Goal: Find specific page/section: Find specific page/section

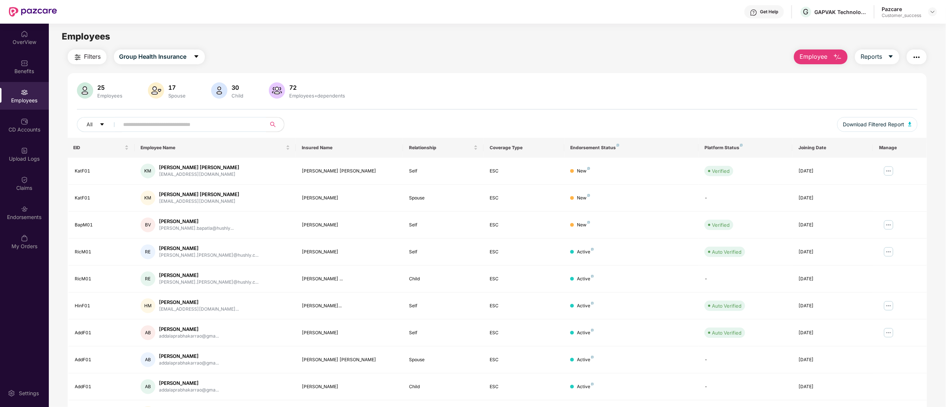
scroll to position [48, 0]
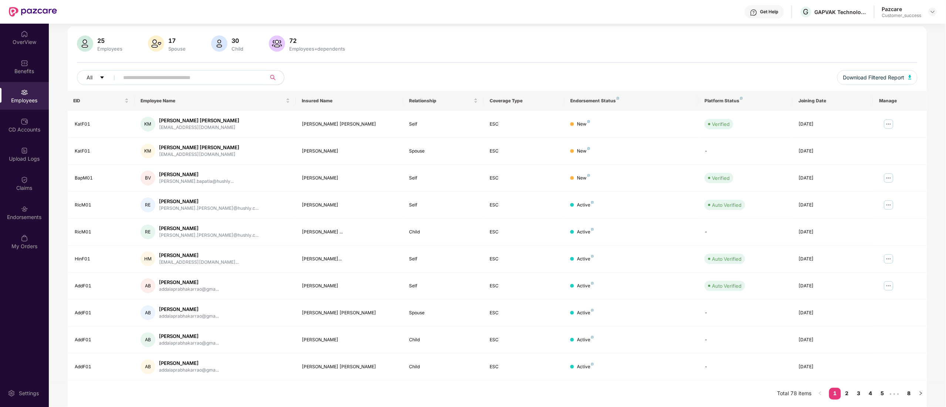
click at [930, 13] on img at bounding box center [932, 12] width 6 height 6
click at [873, 28] on div "Switch to partner view" at bounding box center [897, 29] width 96 height 14
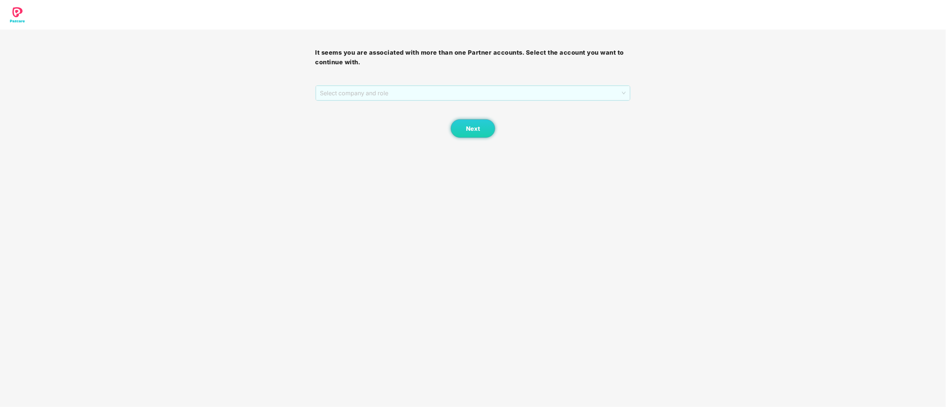
drag, startPoint x: 337, startPoint y: 91, endPoint x: 337, endPoint y: 111, distance: 19.6
click at [337, 92] on span "Select company and role" at bounding box center [473, 93] width 306 height 14
click at [335, 120] on div "Pazcare - CUSTOMER_SUCCESS" at bounding box center [473, 120] width 306 height 8
click at [476, 130] on span "Next" at bounding box center [473, 128] width 14 height 7
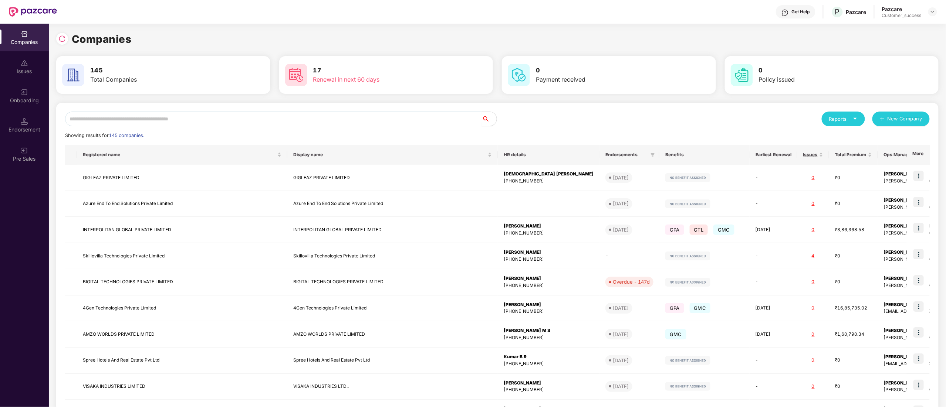
click at [240, 115] on input "text" at bounding box center [273, 119] width 417 height 15
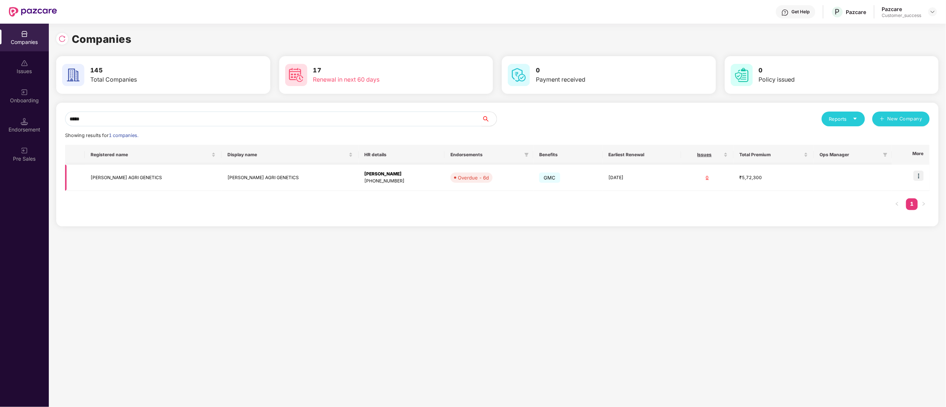
type input "*****"
click at [918, 178] on img at bounding box center [918, 176] width 10 height 10
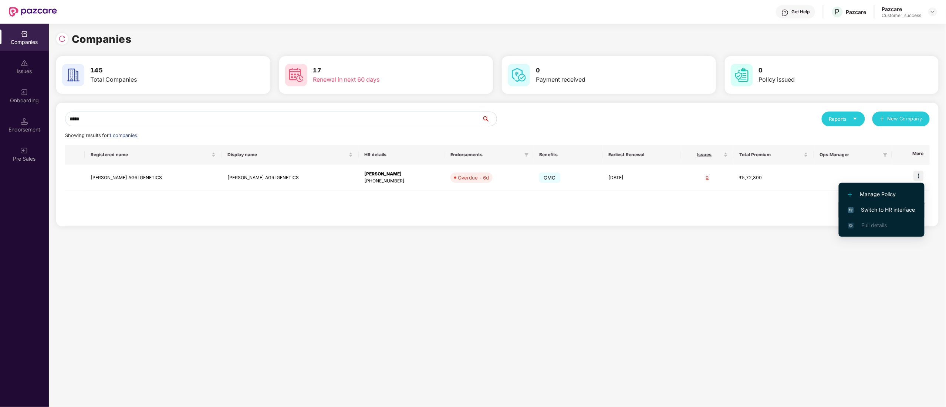
click at [893, 211] on span "Switch to HR interface" at bounding box center [881, 210] width 67 height 8
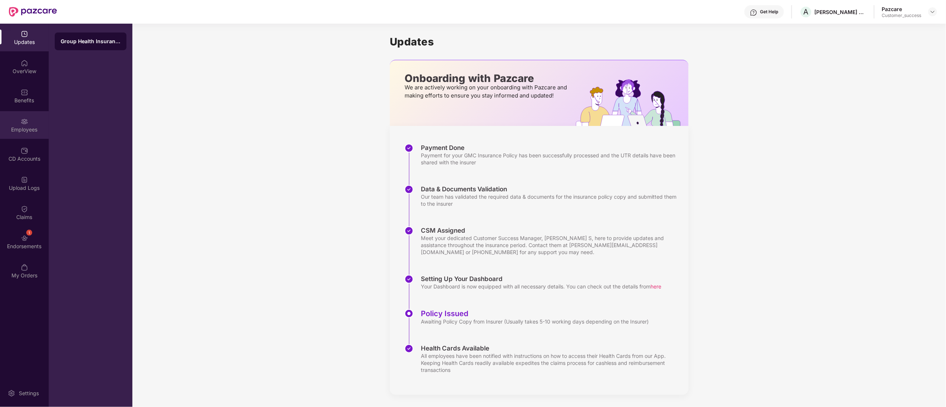
click at [18, 123] on div "Employees" at bounding box center [24, 125] width 49 height 28
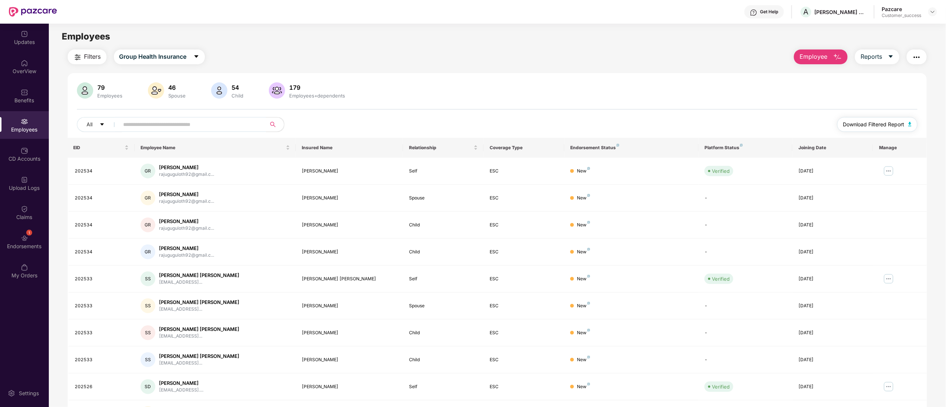
click at [863, 118] on button "Download Filtered Report" at bounding box center [877, 124] width 81 height 15
click at [933, 10] on img at bounding box center [932, 12] width 6 height 6
click at [897, 30] on div "Switch to partner view" at bounding box center [897, 29] width 96 height 14
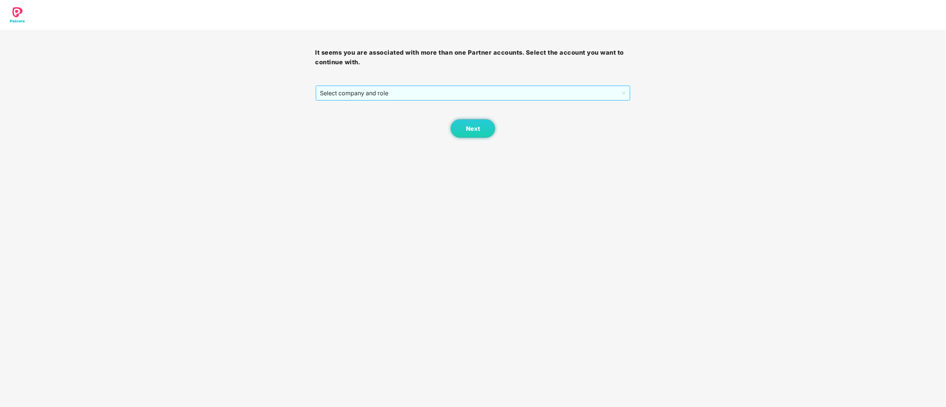
click at [375, 97] on span "Select company and role" at bounding box center [473, 93] width 306 height 14
click at [363, 123] on div "Pazcare - CUSTOMER_SUCCESS" at bounding box center [473, 120] width 306 height 8
click at [473, 135] on button "Next" at bounding box center [473, 128] width 44 height 18
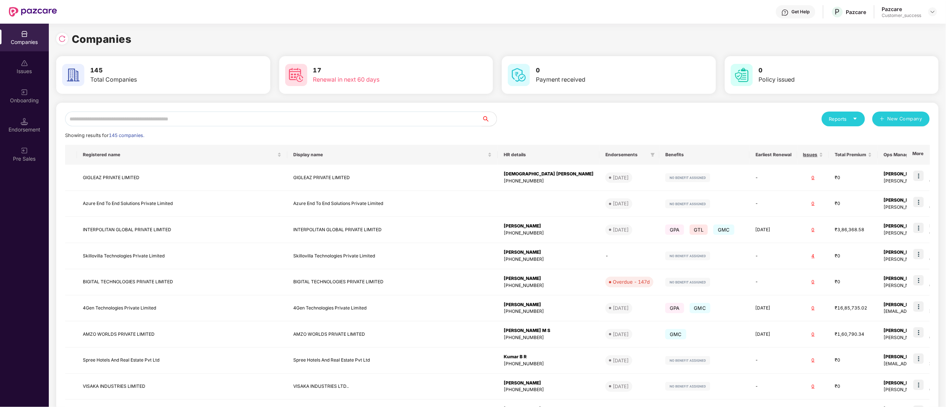
click at [140, 127] on div "Reports New Company Showing results for 145 companies. Registered name Display …" at bounding box center [497, 282] width 864 height 341
click at [147, 115] on input "text" at bounding box center [273, 119] width 417 height 15
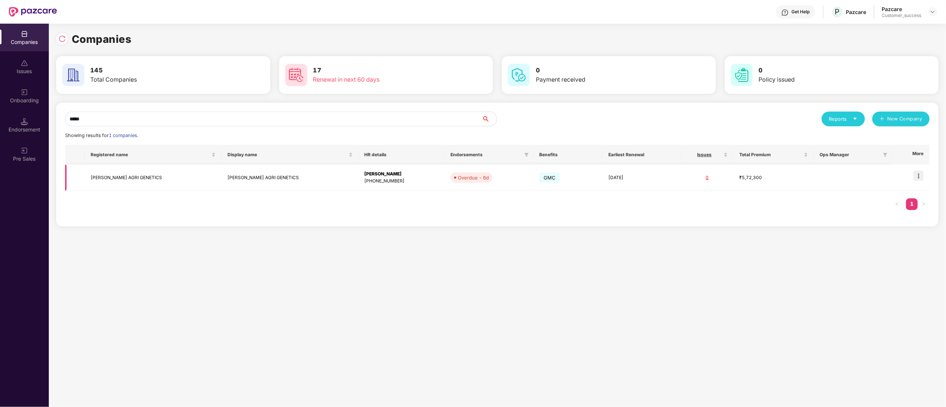
type input "*****"
click at [123, 173] on td "[PERSON_NAME] AGRI GENETICS" at bounding box center [153, 178] width 137 height 26
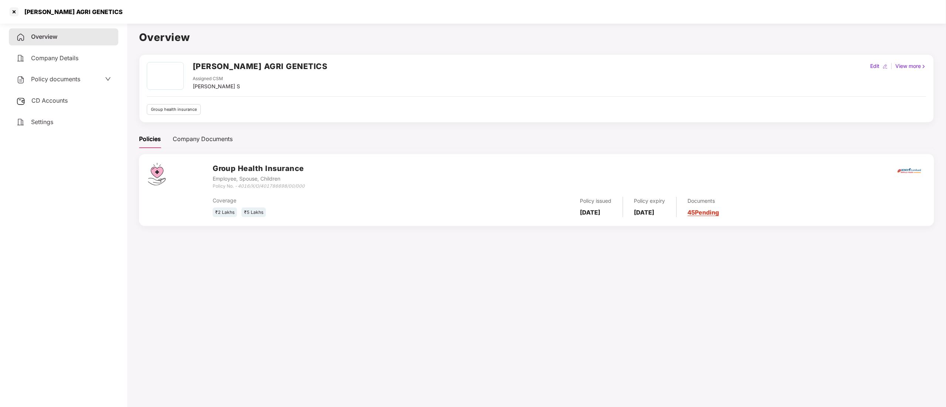
click at [75, 77] on span "Policy documents" at bounding box center [55, 78] width 49 height 7
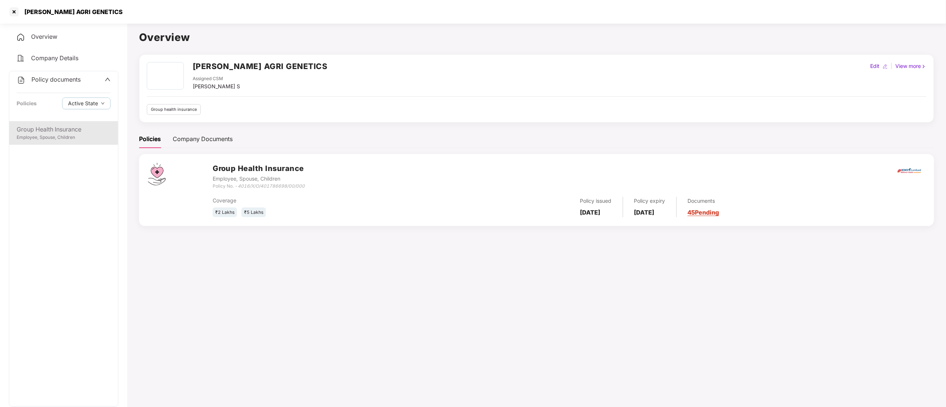
click at [76, 135] on div "Employee, Spouse, Children" at bounding box center [64, 137] width 94 height 7
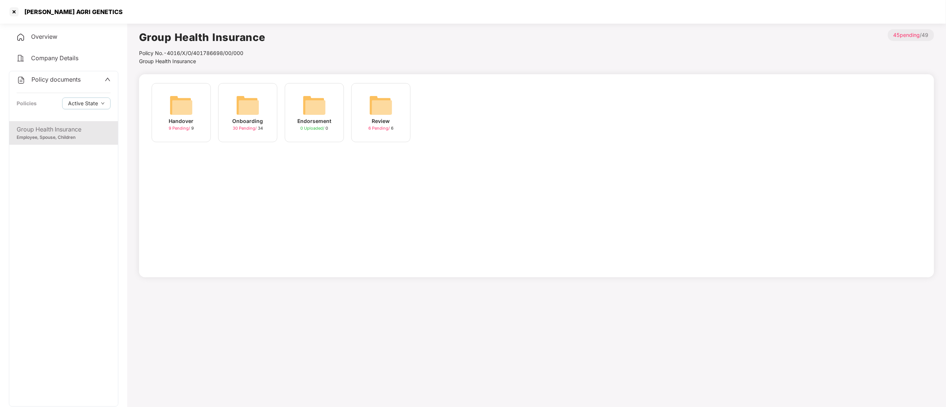
click at [231, 119] on div "Onboarding 30 Pending / 34" at bounding box center [247, 112] width 59 height 59
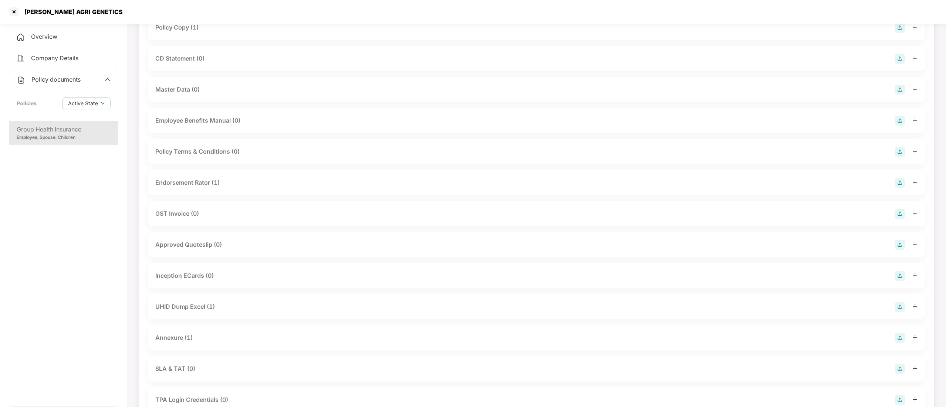
scroll to position [148, 0]
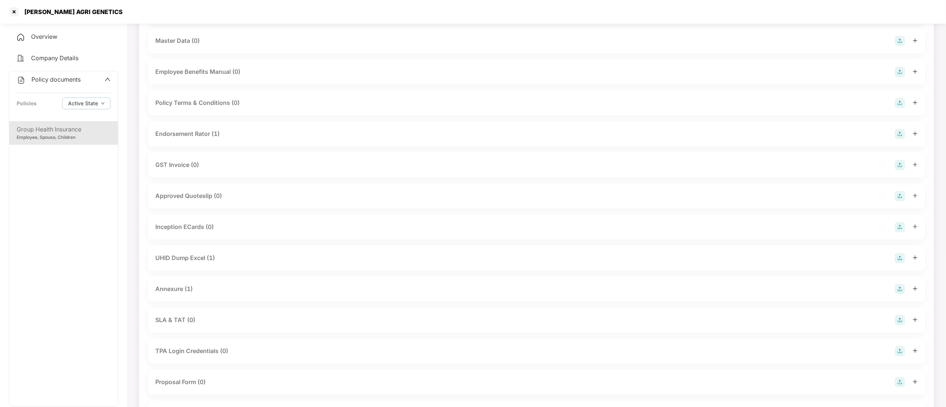
click at [203, 261] on div "UHID Dump Excel (1)" at bounding box center [185, 258] width 60 height 9
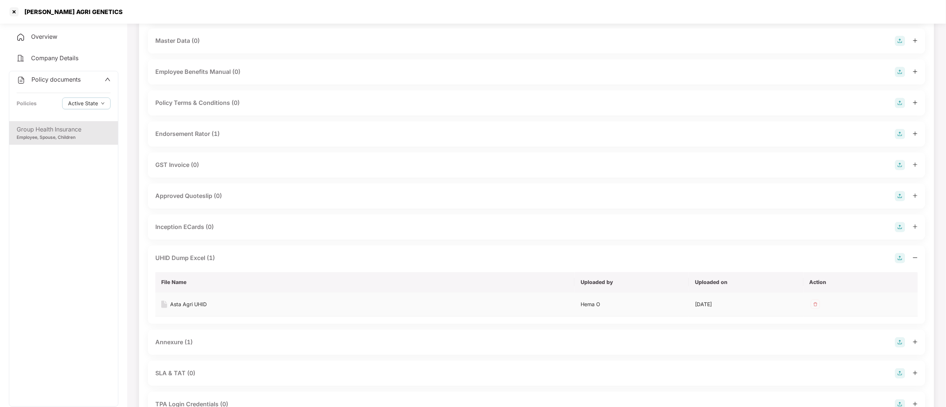
click at [193, 307] on div "Asta Agri UHID" at bounding box center [188, 305] width 37 height 8
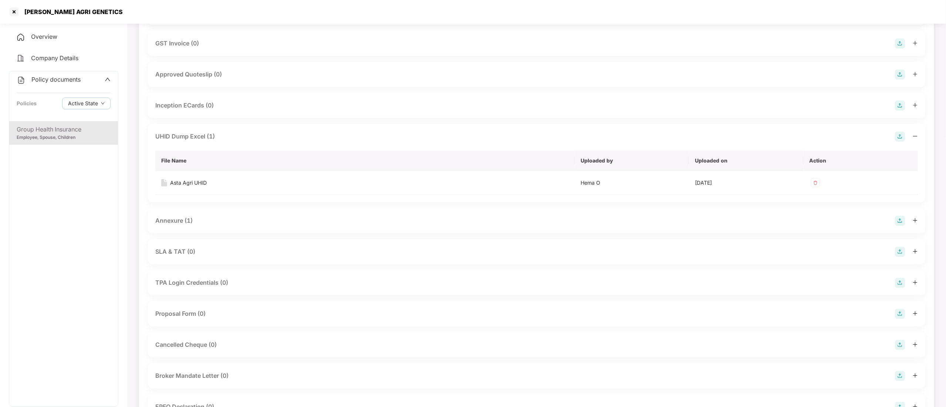
scroll to position [370, 0]
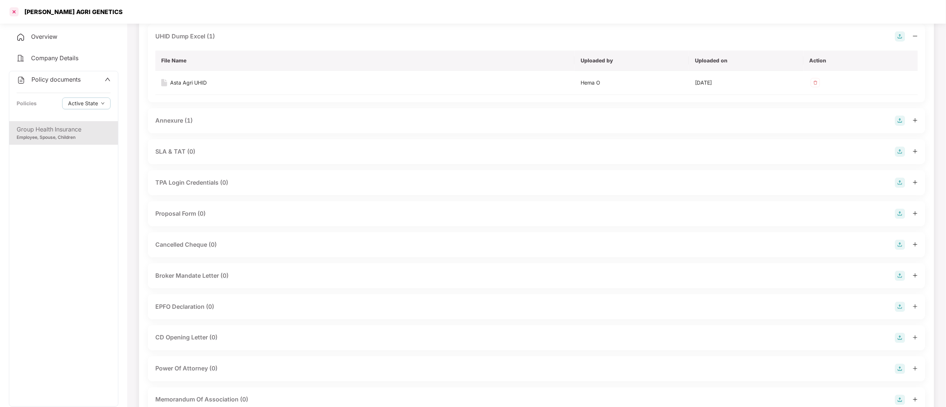
click at [9, 13] on div at bounding box center [14, 12] width 12 height 12
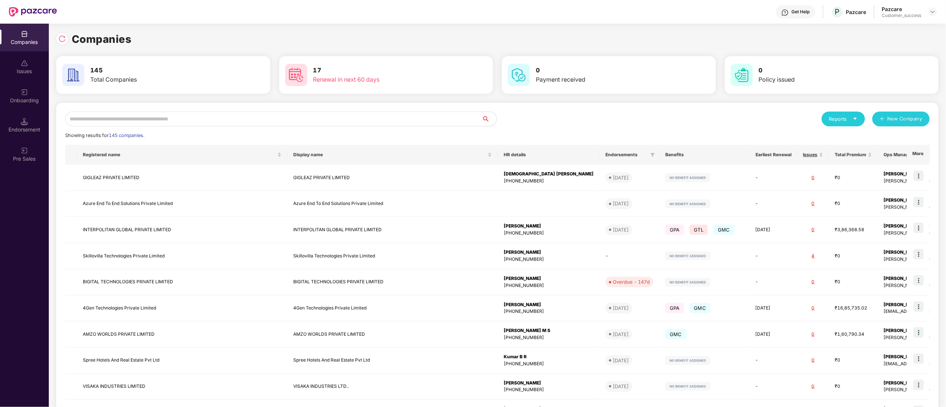
scroll to position [0, 0]
